Goal: Transaction & Acquisition: Purchase product/service

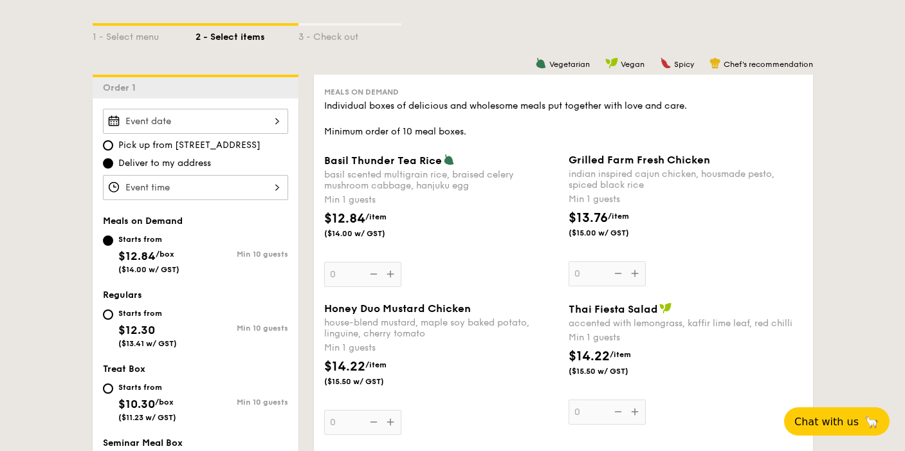
click at [268, 116] on input "Basil Thunder Tea [PERSON_NAME] scented multigrain rice, braised celery mushroo…" at bounding box center [195, 121] width 185 height 25
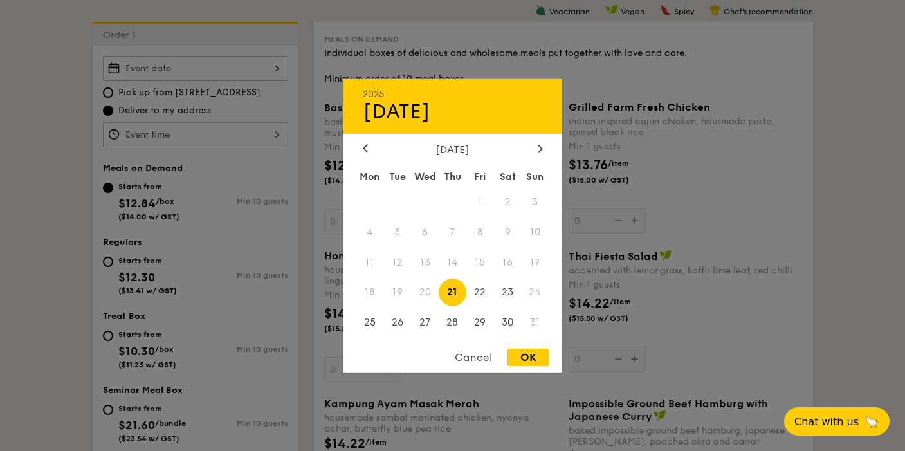
scroll to position [360, 0]
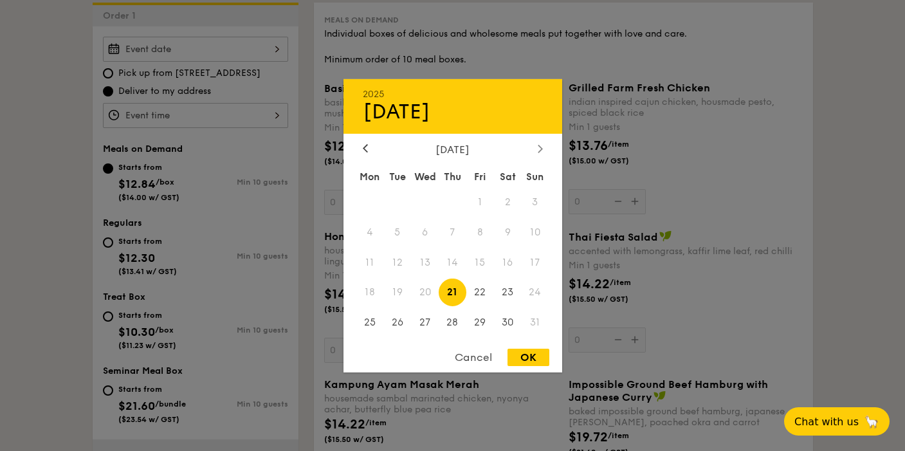
click at [540, 147] on icon at bounding box center [540, 148] width 5 height 8
click at [373, 233] on span "8" at bounding box center [370, 232] width 28 height 28
click at [528, 358] on div "OK" at bounding box center [528, 357] width 42 height 17
type input "[DATE]"
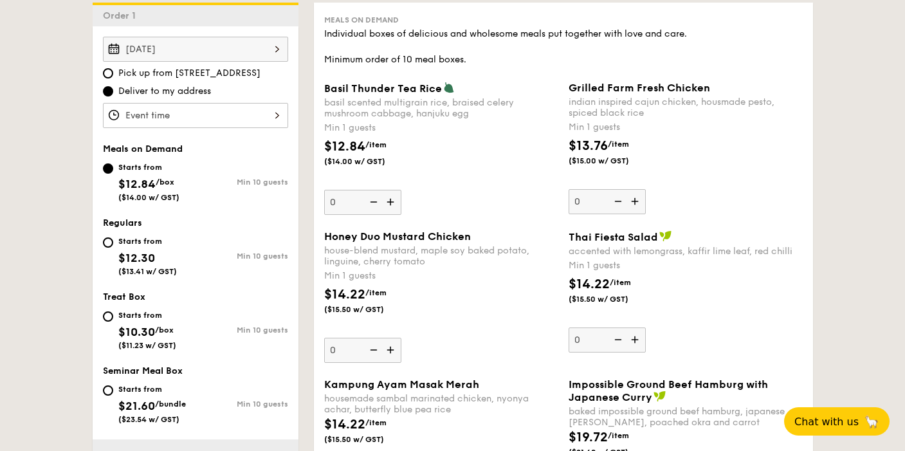
click at [262, 116] on input "Basil Thunder Tea [PERSON_NAME] scented multigrain rice, braised celery mushroo…" at bounding box center [195, 115] width 185 height 25
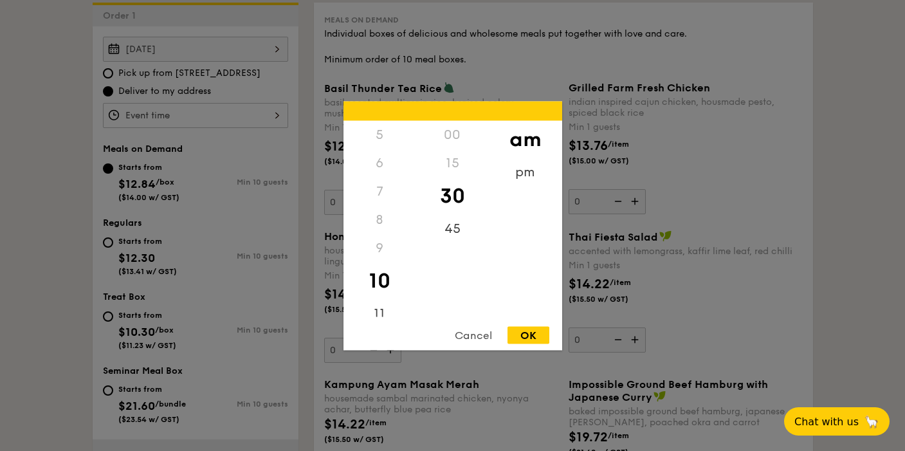
scroll to position [152, 0]
click at [379, 290] on div "11" at bounding box center [379, 306] width 73 height 37
click at [522, 334] on div "OK" at bounding box center [528, 334] width 42 height 17
type input "11:30AM"
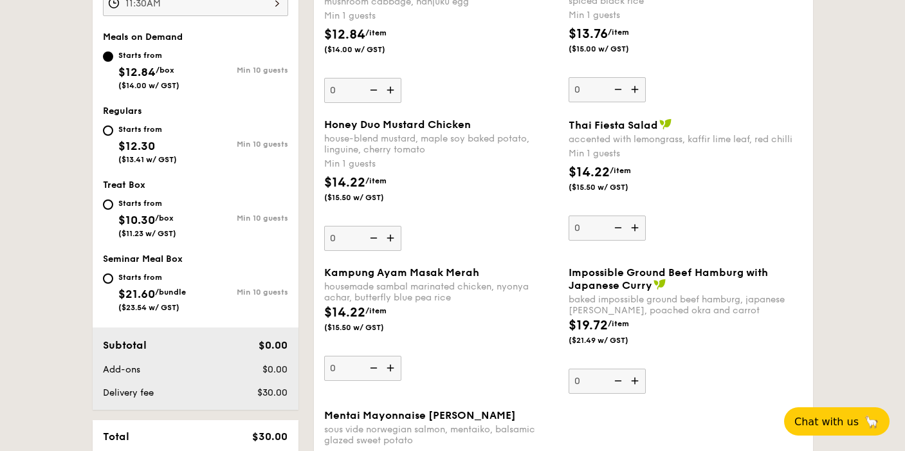
scroll to position [504, 0]
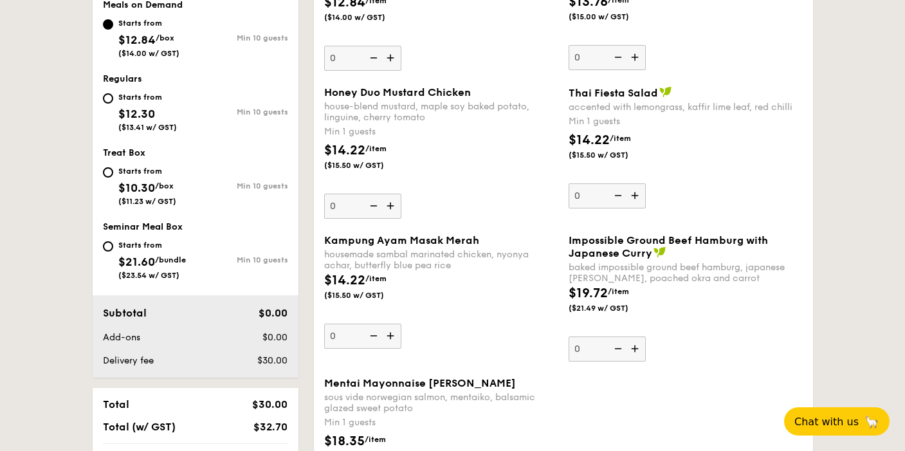
click at [389, 206] on img at bounding box center [391, 206] width 19 height 24
click at [389, 206] on input "0" at bounding box center [362, 206] width 77 height 25
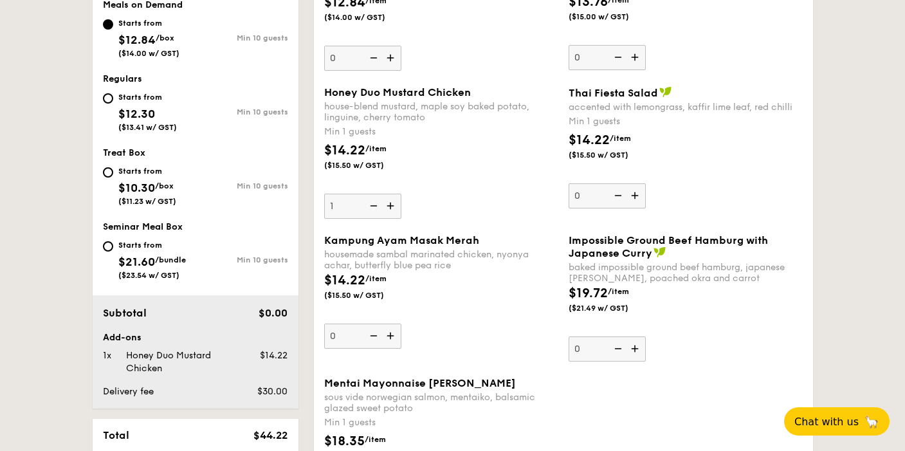
click at [389, 206] on img at bounding box center [391, 206] width 19 height 24
click at [389, 206] on input "1" at bounding box center [362, 206] width 77 height 25
click at [389, 206] on img at bounding box center [391, 206] width 19 height 24
click at [389, 206] on input "2" at bounding box center [362, 206] width 77 height 25
click at [389, 206] on img at bounding box center [391, 206] width 19 height 24
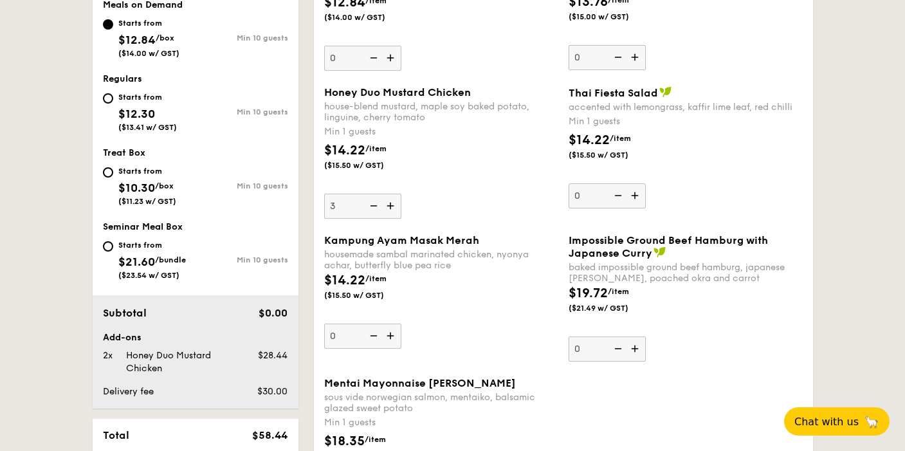
click at [389, 206] on input "3" at bounding box center [362, 206] width 77 height 25
click at [389, 206] on img at bounding box center [391, 206] width 19 height 24
click at [389, 206] on input "4" at bounding box center [362, 206] width 77 height 25
click at [389, 206] on img at bounding box center [391, 206] width 19 height 24
click at [389, 206] on input "5" at bounding box center [362, 206] width 77 height 25
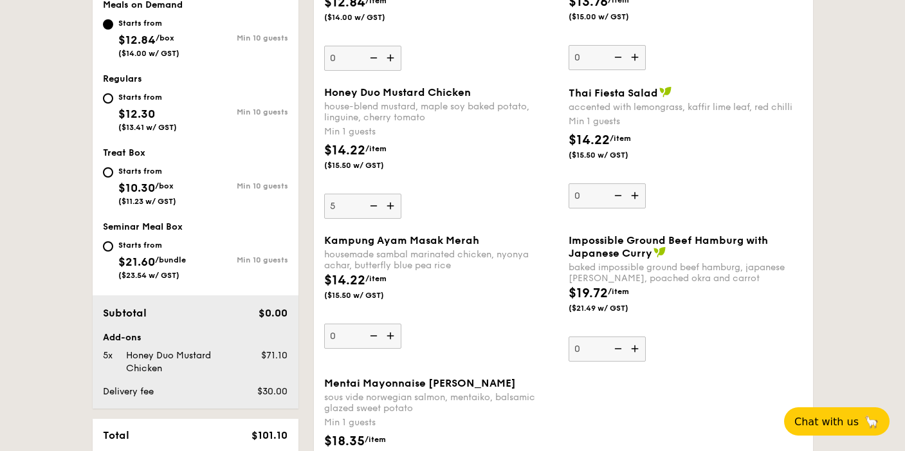
type input "6"
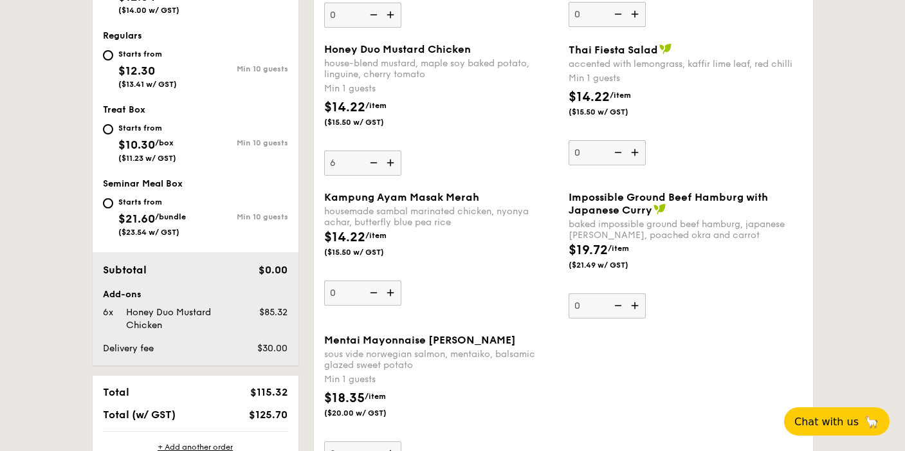
scroll to position [576, 0]
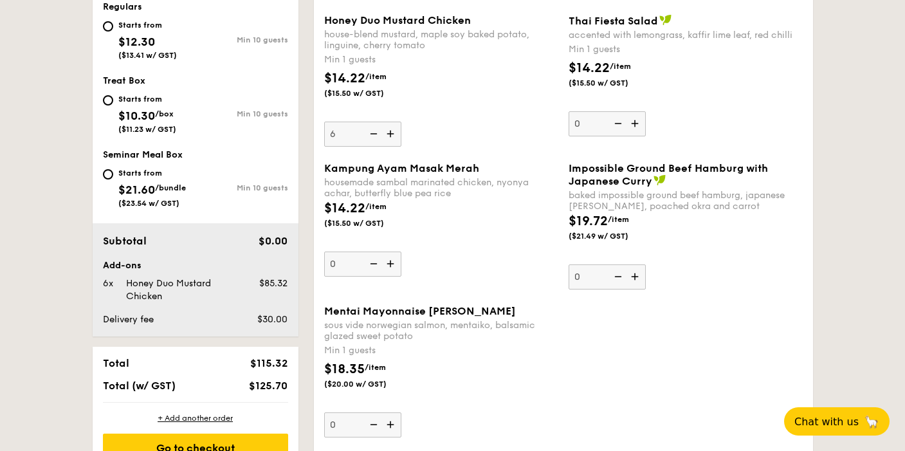
click at [388, 265] on img at bounding box center [391, 263] width 19 height 24
click at [388, 265] on input "0" at bounding box center [362, 263] width 77 height 25
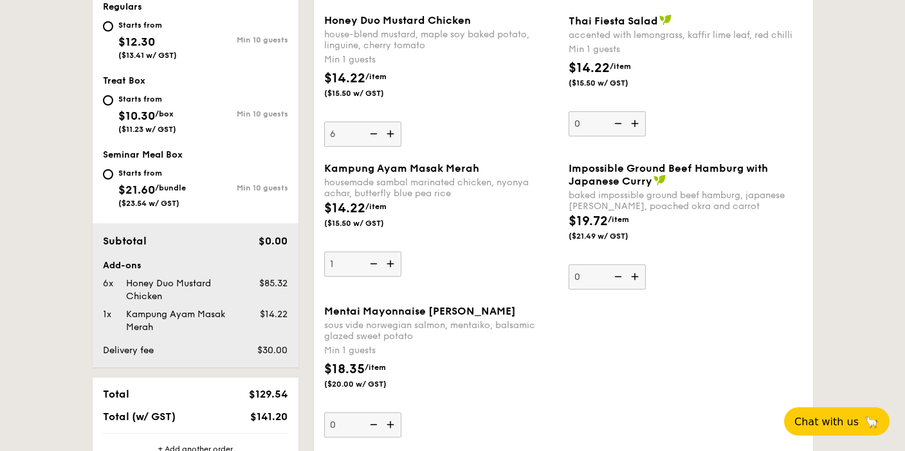
click at [388, 265] on img at bounding box center [391, 263] width 19 height 24
click at [388, 265] on input "1" at bounding box center [362, 263] width 77 height 25
click at [388, 265] on img at bounding box center [391, 263] width 19 height 24
click at [388, 265] on input "2" at bounding box center [362, 263] width 77 height 25
click at [388, 265] on img at bounding box center [391, 263] width 19 height 24
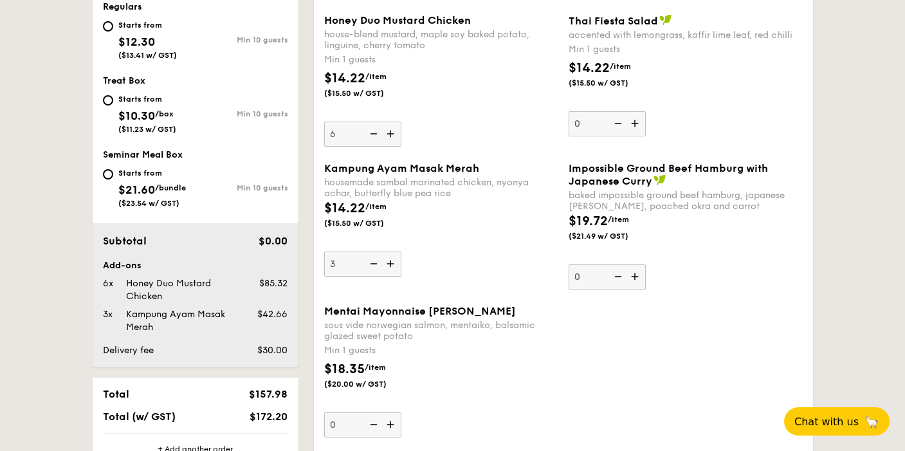
click at [388, 265] on input "3" at bounding box center [362, 263] width 77 height 25
click at [388, 265] on img at bounding box center [391, 263] width 19 height 24
click at [388, 265] on input "4" at bounding box center [362, 263] width 77 height 25
type input "5"
click at [468, 262] on div "Kampung Ayam Masak Merah housemade sambal marinated chicken, nyonya achar, butt…" at bounding box center [441, 219] width 234 height 114
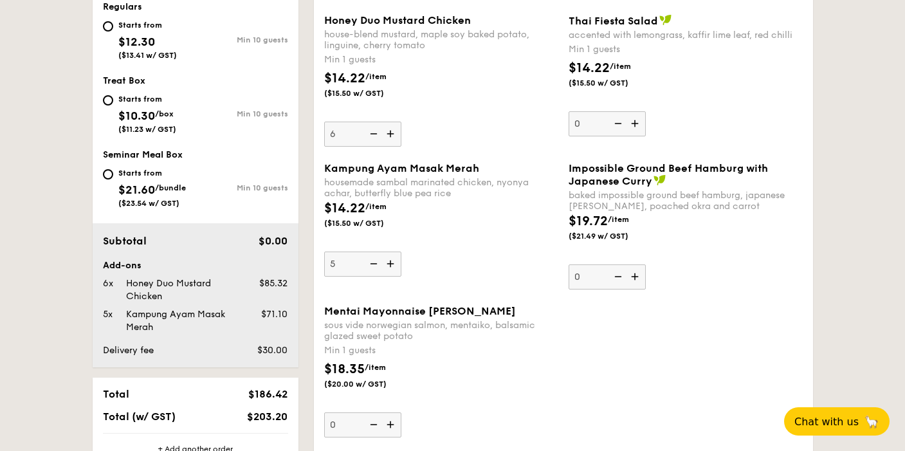
click at [401, 262] on input "5" at bounding box center [362, 263] width 77 height 25
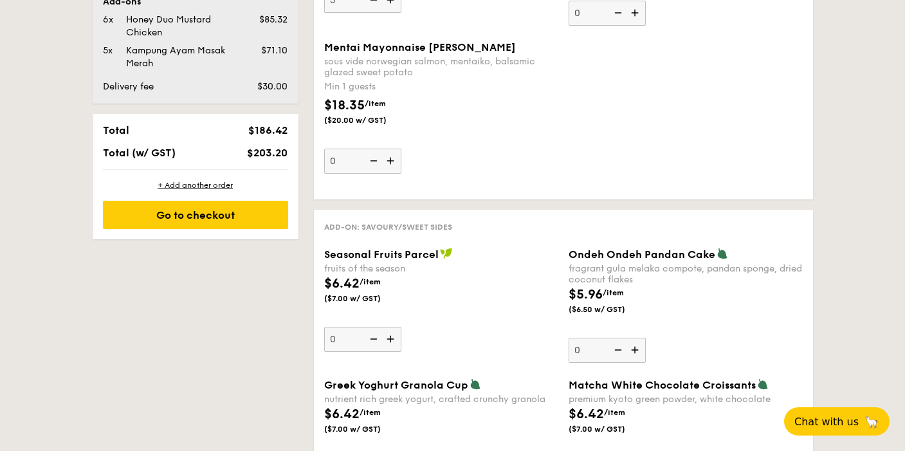
scroll to position [975, 0]
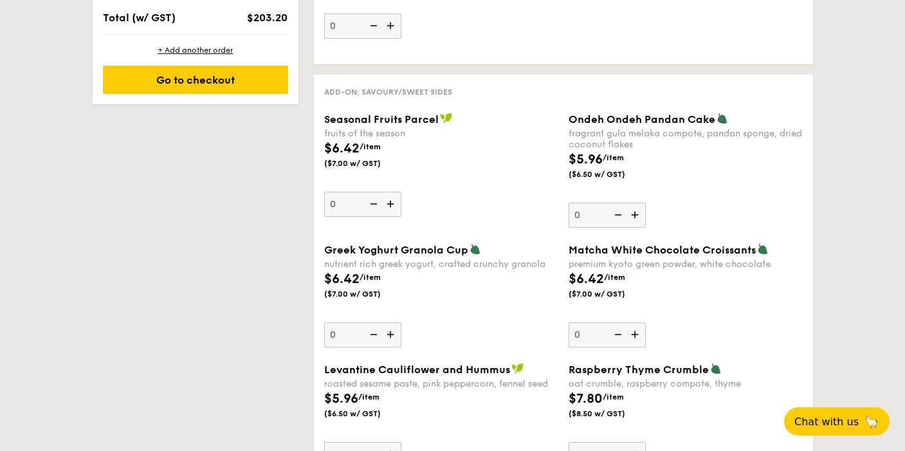
click at [384, 205] on img at bounding box center [391, 204] width 19 height 24
click at [384, 205] on input "0" at bounding box center [362, 204] width 77 height 25
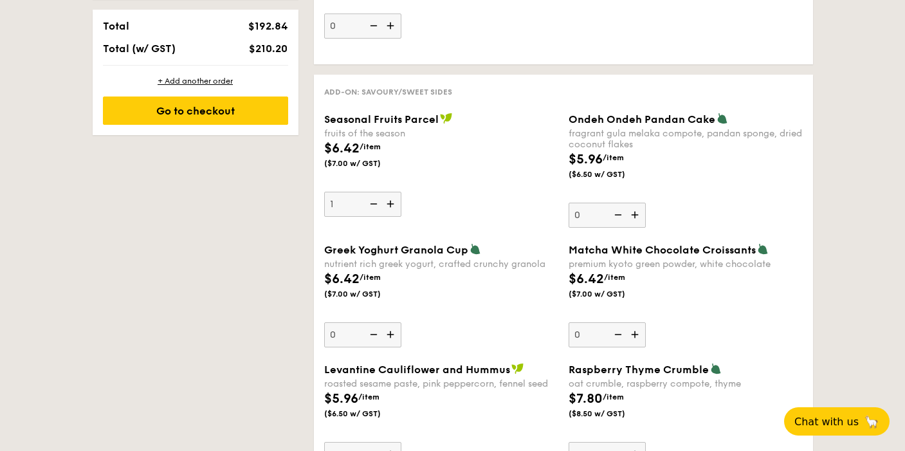
scroll to position [1006, 0]
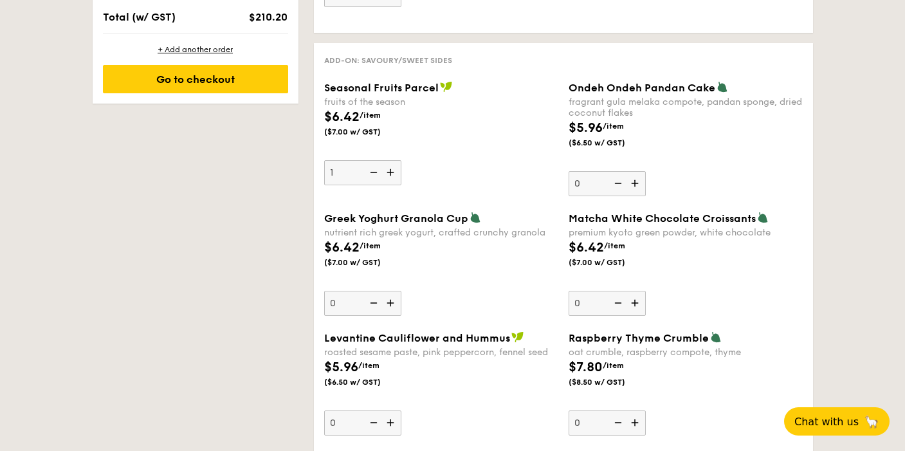
click at [387, 204] on div "Seasonal Fruits Parcel fruits of the season $6.42 /item ($7.00 w/ GST) 1 Ondeh …" at bounding box center [563, 146] width 489 height 131
click at [387, 174] on img at bounding box center [391, 172] width 19 height 24
click at [387, 174] on input "1" at bounding box center [362, 172] width 77 height 25
click at [387, 174] on img at bounding box center [391, 172] width 19 height 24
click at [387, 174] on input "2" at bounding box center [362, 172] width 77 height 25
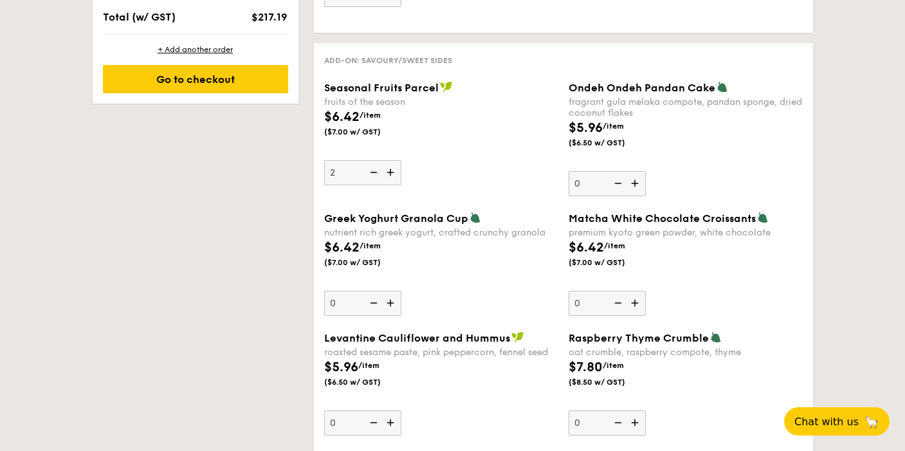
type input "3"
click at [635, 183] on img at bounding box center [635, 183] width 19 height 24
click at [635, 183] on input "0" at bounding box center [607, 183] width 77 height 25
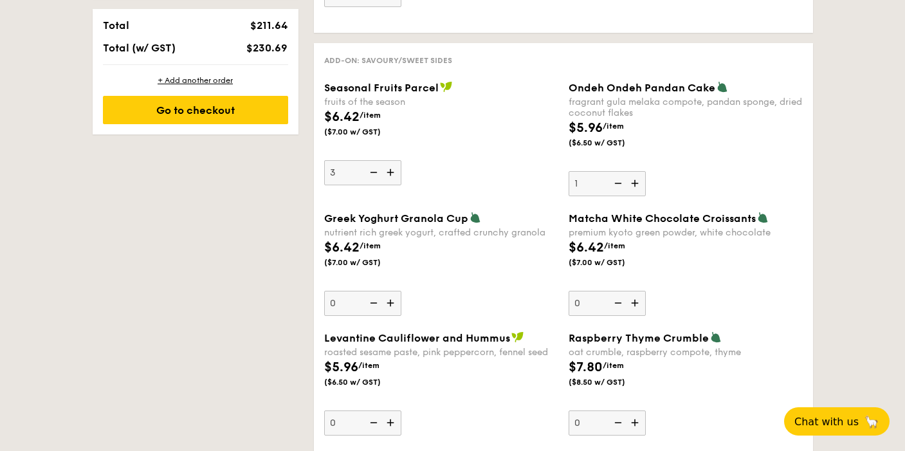
drag, startPoint x: 637, startPoint y: 184, endPoint x: 636, endPoint y: 153, distance: 30.9
click at [635, 187] on div "Add-on: Savoury/Sweet Sides Seasonal Fruits Parcel fruits of the season $6.42 /…" at bounding box center [563, 377] width 499 height 668
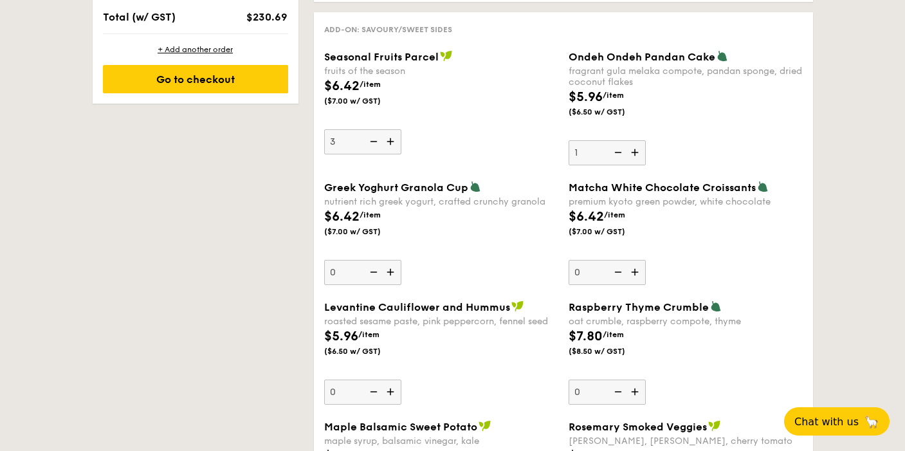
click at [635, 185] on span "Matcha White Chocolate Croissants" at bounding box center [662, 187] width 187 height 12
click at [635, 260] on input "0" at bounding box center [607, 272] width 77 height 25
click at [632, 156] on img at bounding box center [635, 152] width 19 height 24
click at [632, 156] on input "1" at bounding box center [607, 152] width 77 height 25
click at [632, 154] on img at bounding box center [635, 152] width 19 height 24
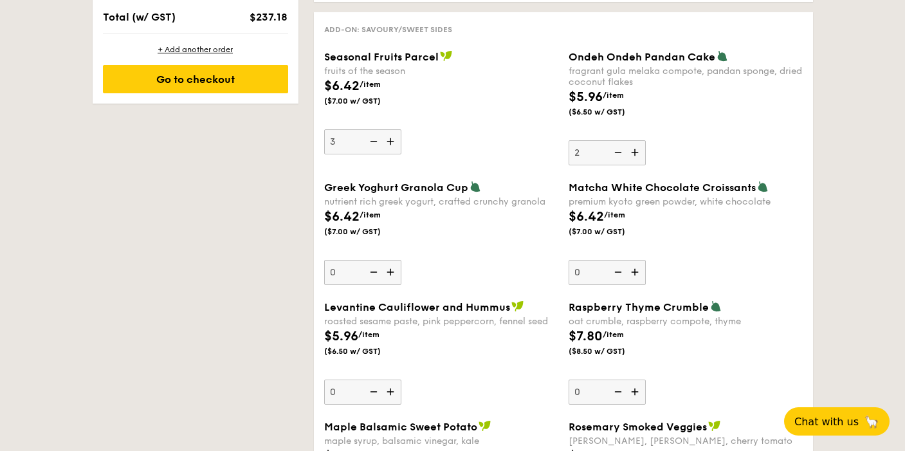
click at [632, 154] on input "2" at bounding box center [607, 152] width 77 height 25
type input "3"
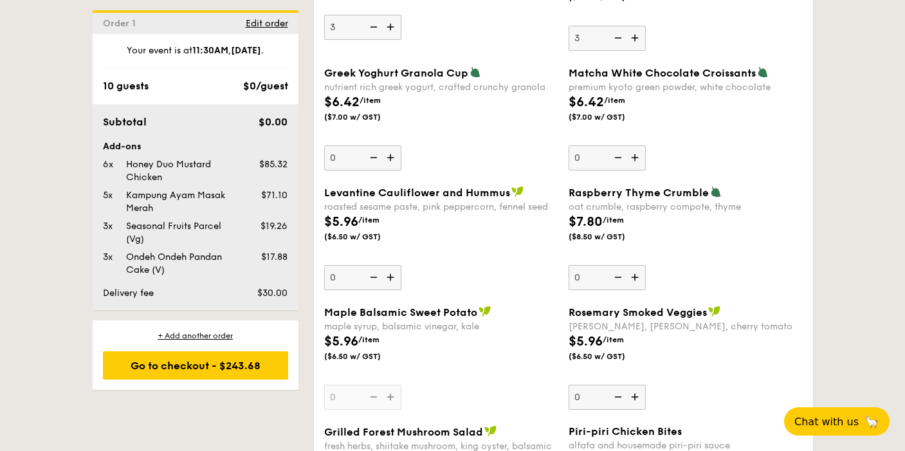
scroll to position [1181, 0]
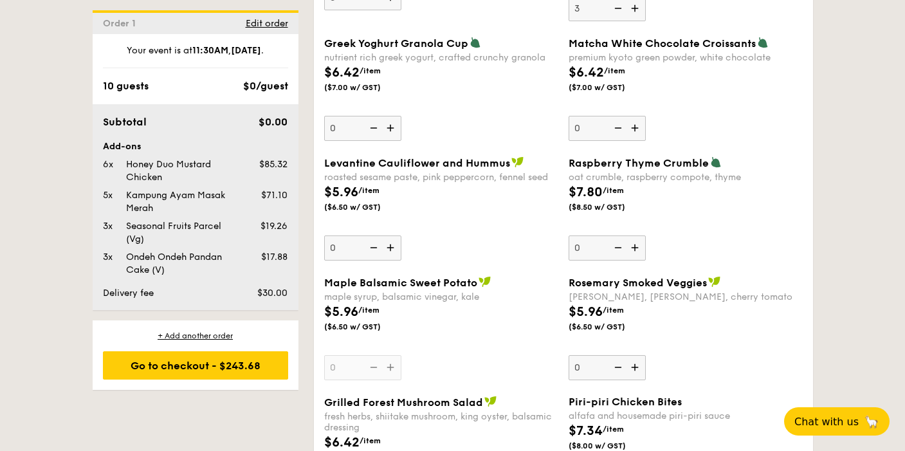
click at [390, 245] on img at bounding box center [391, 247] width 19 height 24
click at [390, 245] on input "0" at bounding box center [362, 247] width 77 height 25
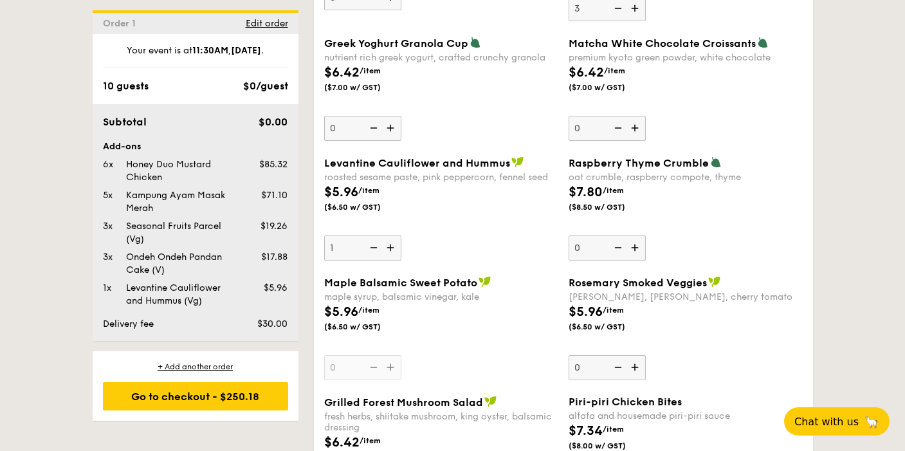
click at [390, 245] on img at bounding box center [391, 247] width 19 height 24
click at [390, 245] on input "1" at bounding box center [362, 247] width 77 height 25
click at [390, 245] on img at bounding box center [391, 247] width 19 height 24
click at [390, 245] on input "2" at bounding box center [362, 247] width 77 height 25
type input "3"
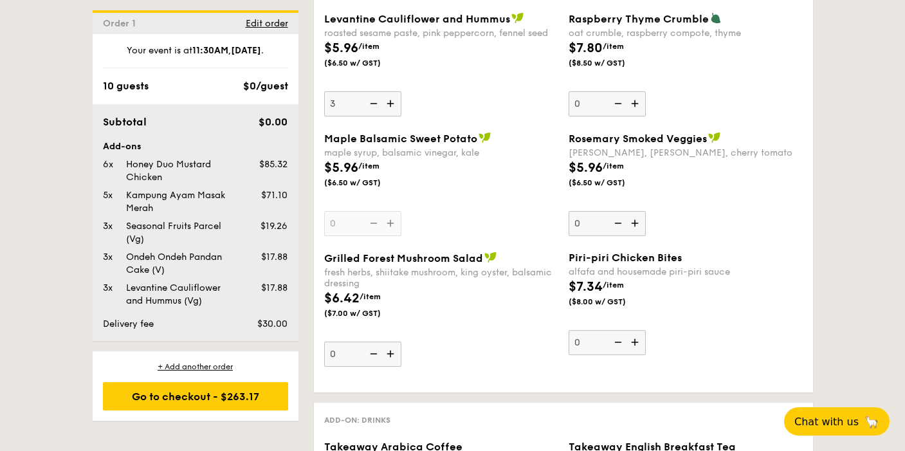
scroll to position [1397, 0]
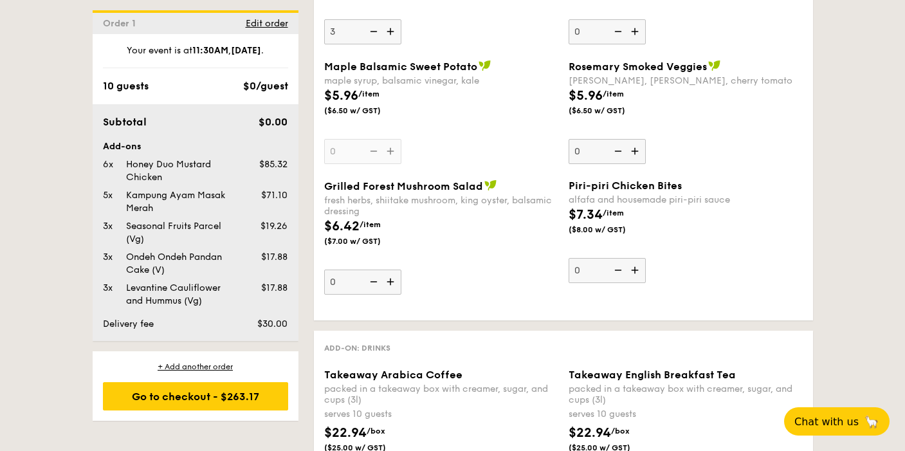
click at [390, 280] on img at bounding box center [391, 281] width 19 height 24
click at [390, 280] on input "0" at bounding box center [362, 281] width 77 height 25
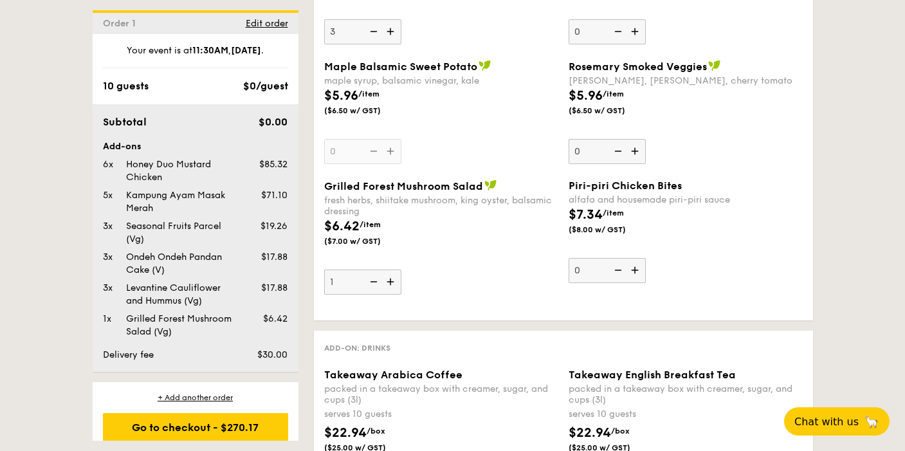
click at [390, 280] on img at bounding box center [391, 281] width 19 height 24
click at [390, 280] on input "1" at bounding box center [362, 281] width 77 height 25
click at [390, 280] on img at bounding box center [391, 281] width 19 height 24
click at [390, 280] on input "2" at bounding box center [362, 281] width 77 height 25
click at [390, 280] on img at bounding box center [391, 281] width 19 height 24
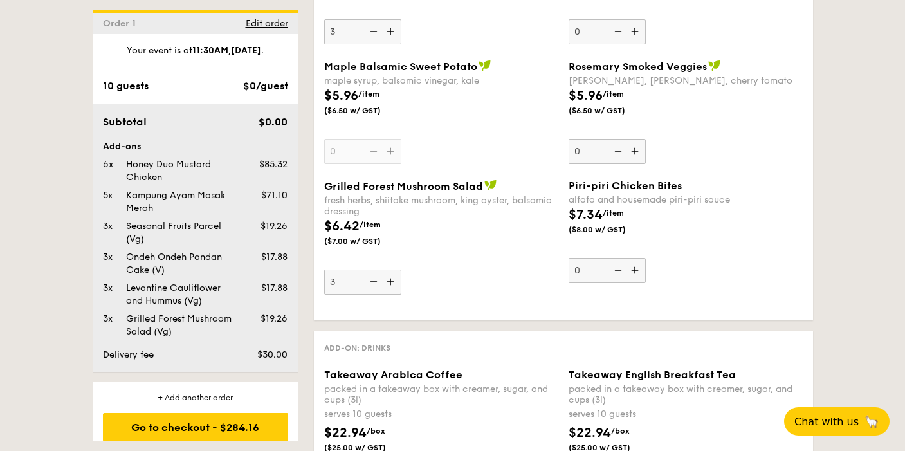
click at [390, 280] on input "3" at bounding box center [362, 281] width 77 height 25
click at [376, 280] on img at bounding box center [372, 281] width 19 height 24
click at [376, 280] on input "4" at bounding box center [362, 281] width 77 height 25
type input "3"
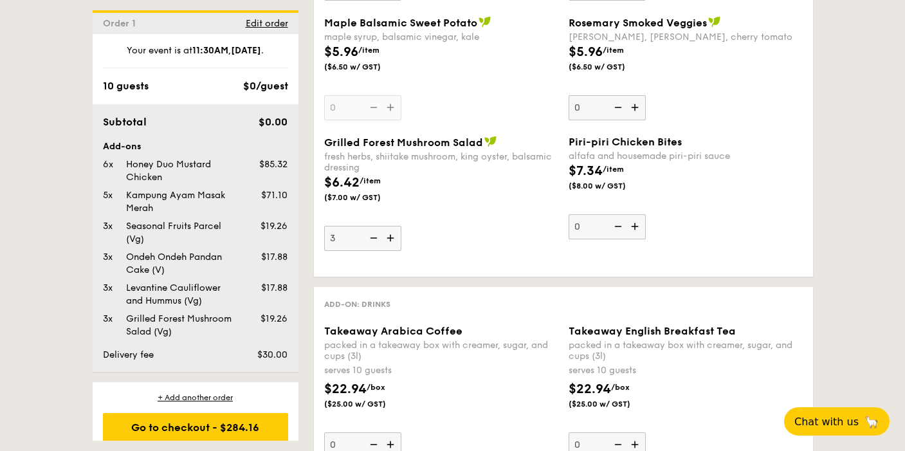
scroll to position [1470, 0]
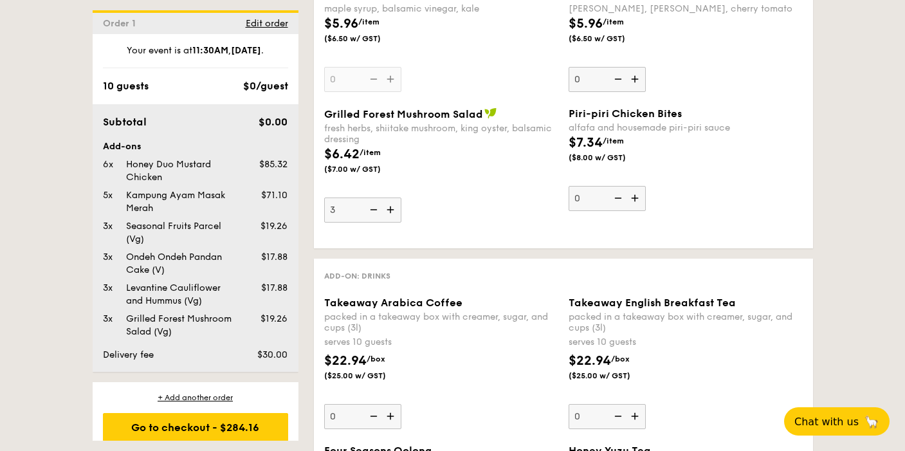
click at [460, 250] on div "Meals on Demand Individual boxes of delicious and wholesome meals put together …" at bounding box center [563, 123] width 499 height 2461
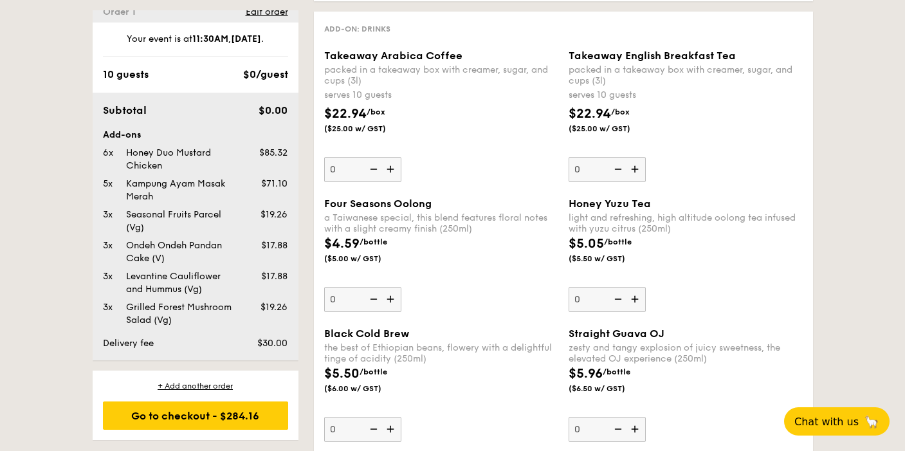
scroll to position [1686, 0]
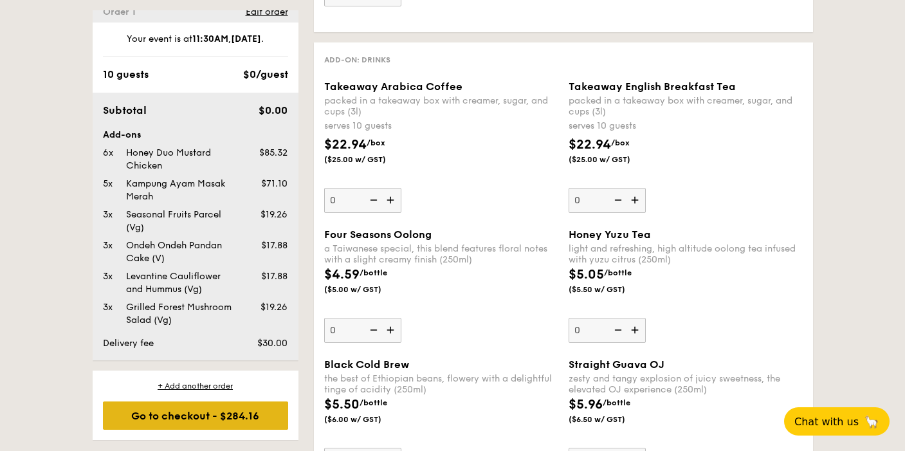
click at [228, 415] on div "Go to checkout - $284.16" at bounding box center [195, 415] width 185 height 28
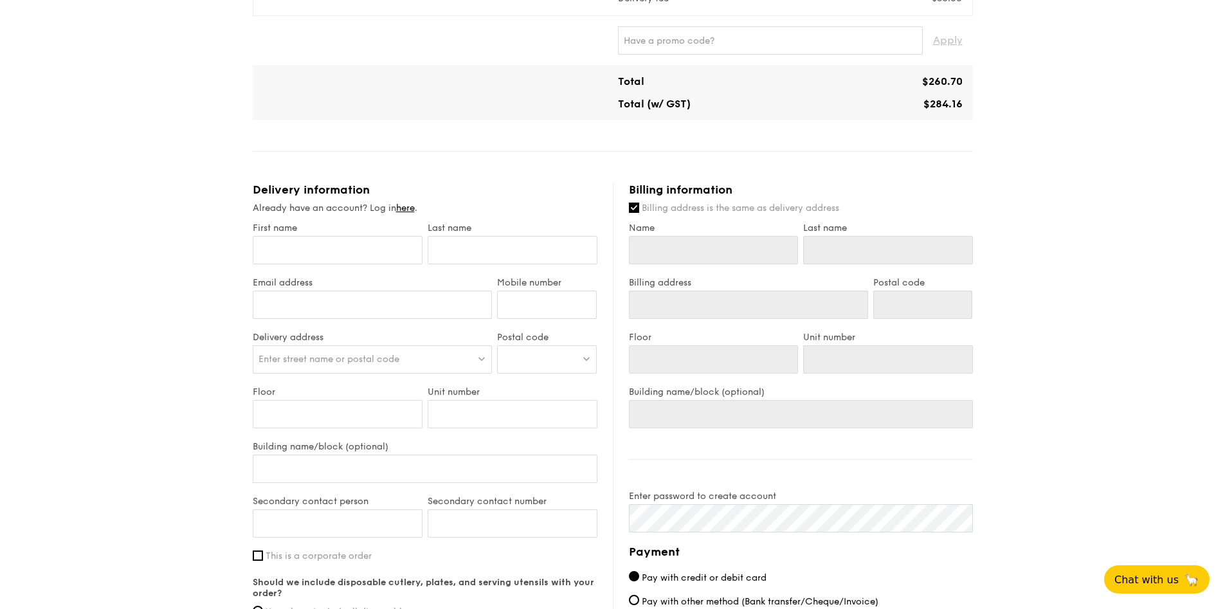
scroll to position [359, 0]
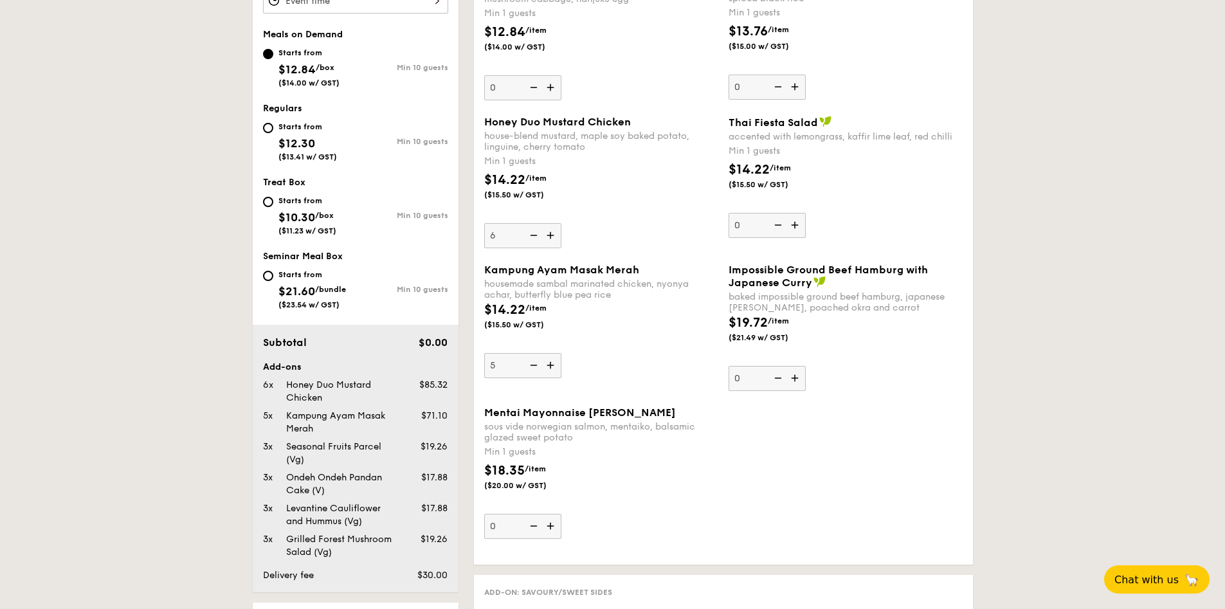
scroll to position [432, 0]
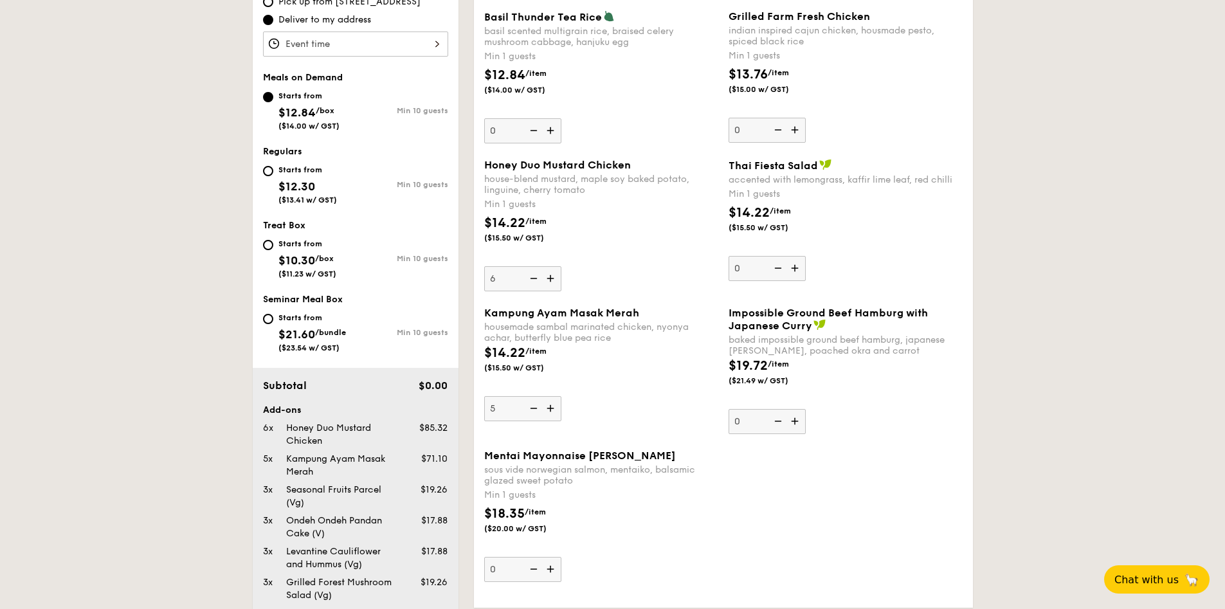
click at [549, 402] on img at bounding box center [551, 408] width 19 height 24
click at [549, 402] on input "5" at bounding box center [522, 408] width 77 height 25
type input "6"
click at [639, 439] on div "Kampung Ayam Masak Merah housemade sambal marinated chicken, nyonya achar, butt…" at bounding box center [723, 378] width 489 height 143
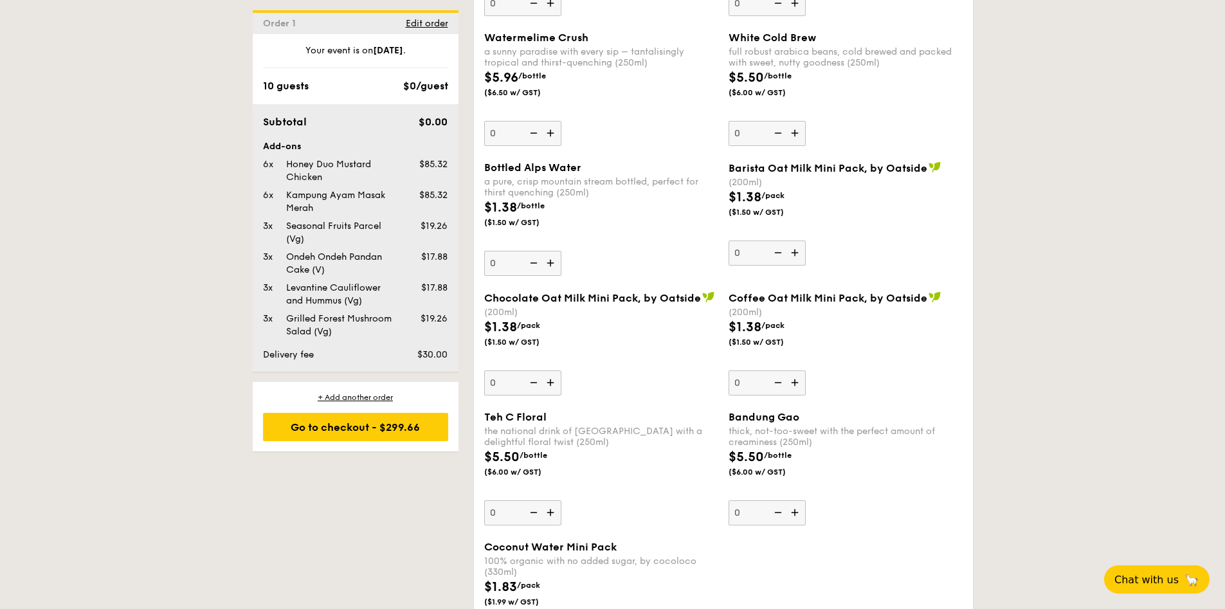
scroll to position [2141, 0]
click at [352, 423] on div "Go to checkout - $299.66" at bounding box center [355, 427] width 185 height 28
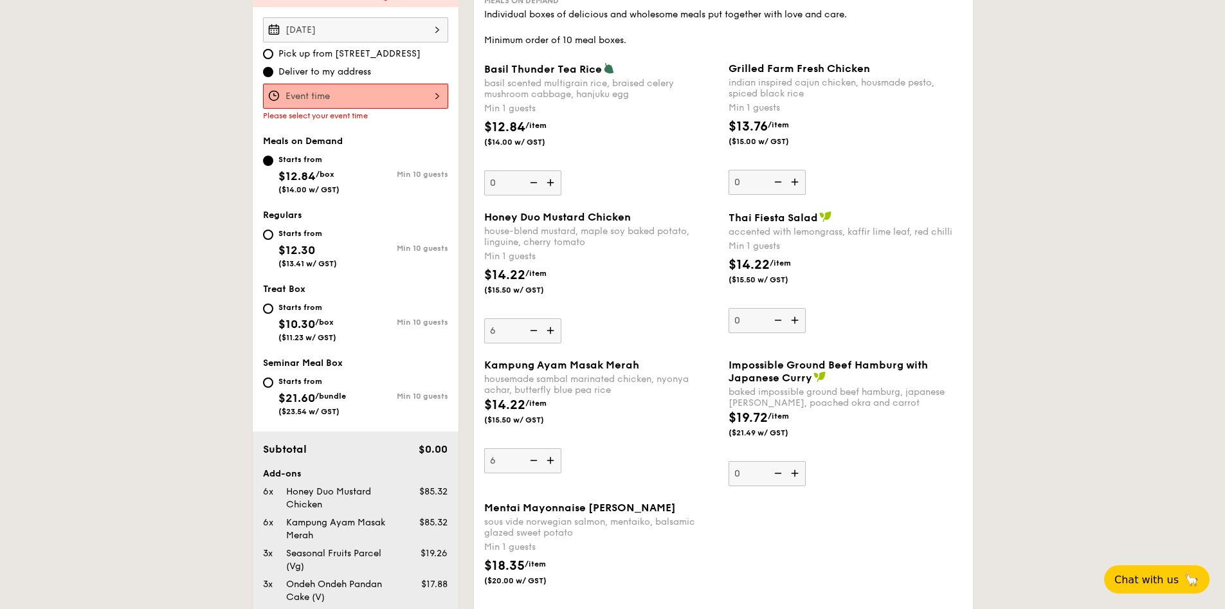
scroll to position [343, 0]
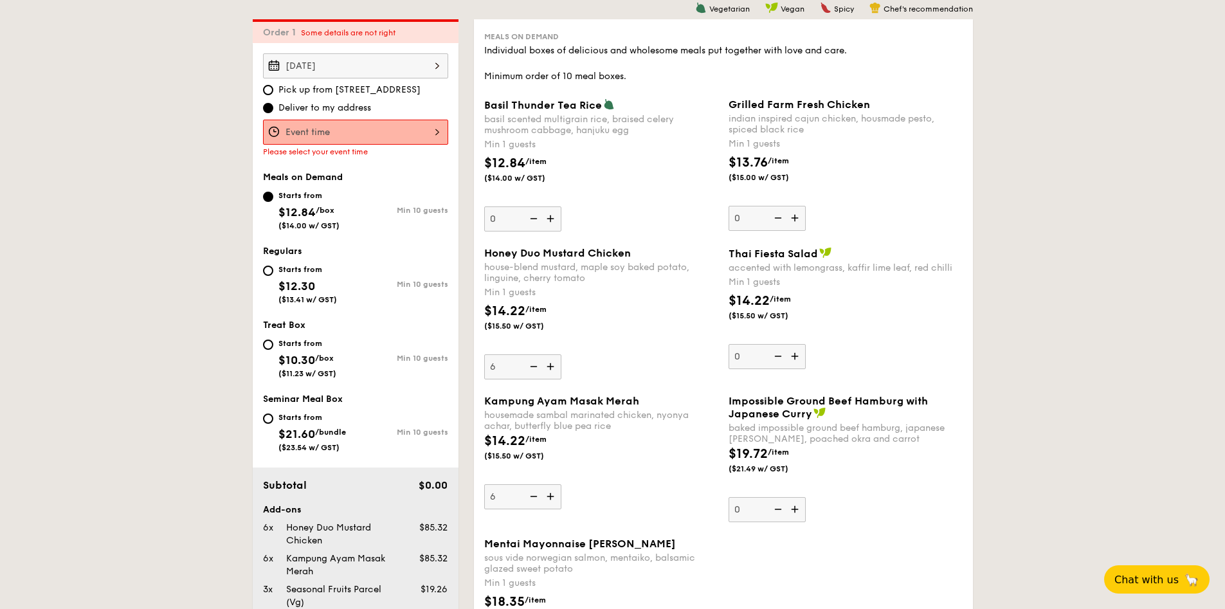
click at [382, 137] on input "Basil Thunder Tea [PERSON_NAME] scented multigrain rice, braised celery mushroo…" at bounding box center [355, 132] width 185 height 25
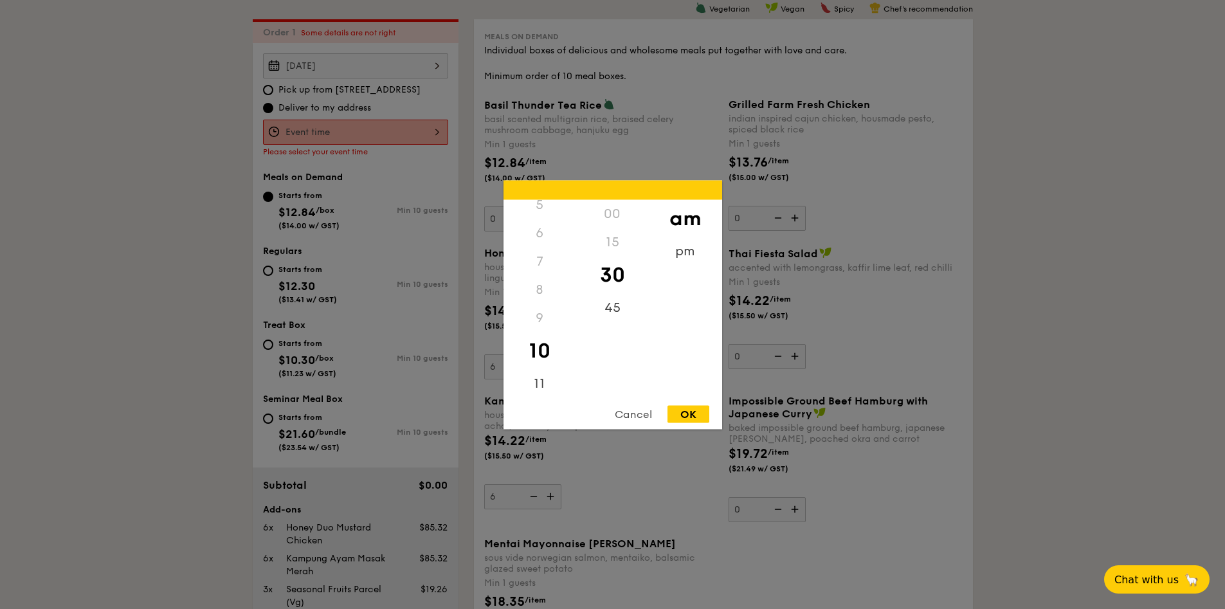
scroll to position [152, 0]
click at [545, 376] on div "11" at bounding box center [540, 385] width 73 height 37
click at [689, 415] on div "OK" at bounding box center [689, 413] width 42 height 17
type input "11:30AM"
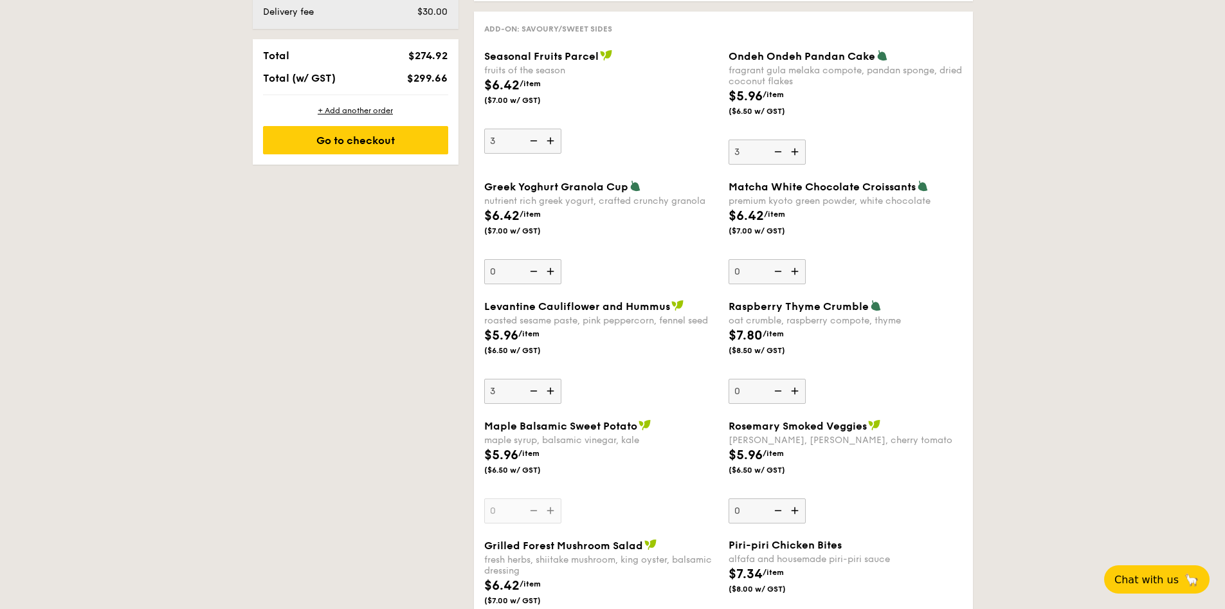
scroll to position [922, 0]
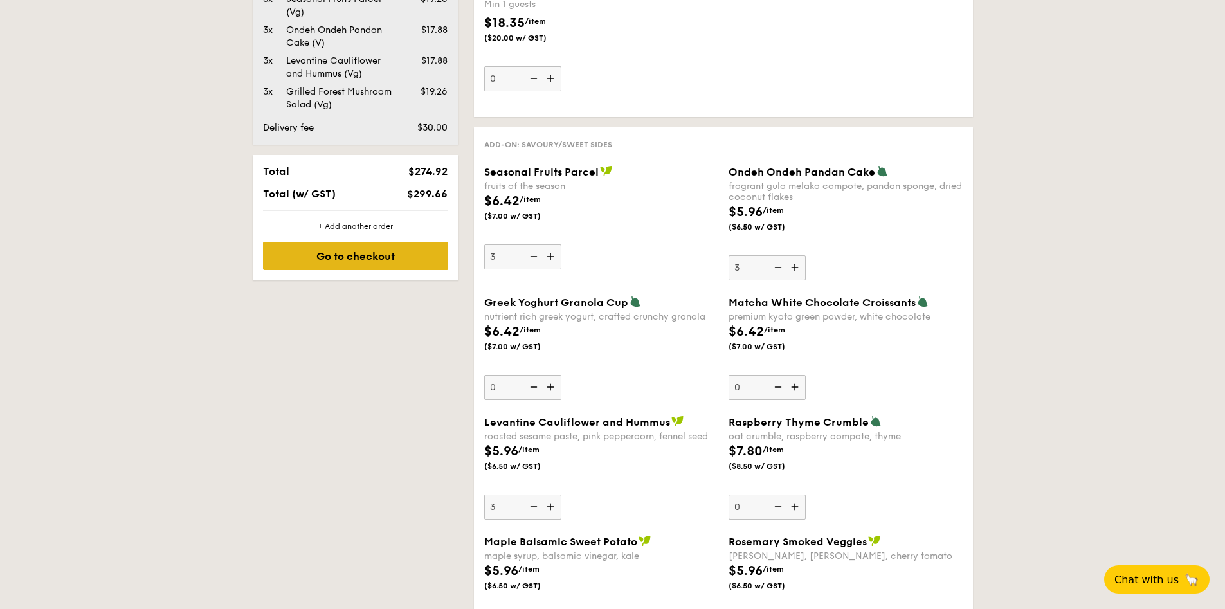
click at [342, 266] on div "Go to checkout" at bounding box center [355, 256] width 185 height 28
